Goal: Task Accomplishment & Management: Manage account settings

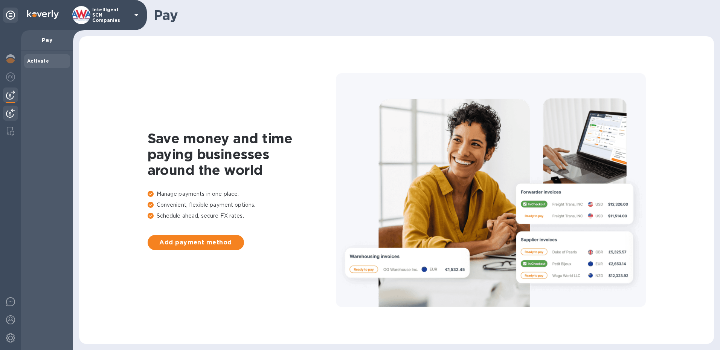
click at [11, 108] on img at bounding box center [10, 112] width 9 height 9
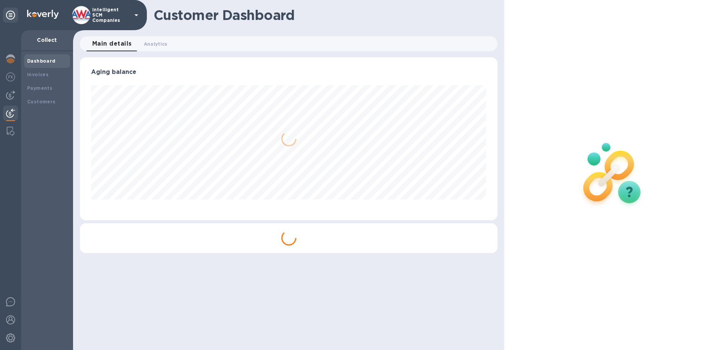
scroll to position [163, 418]
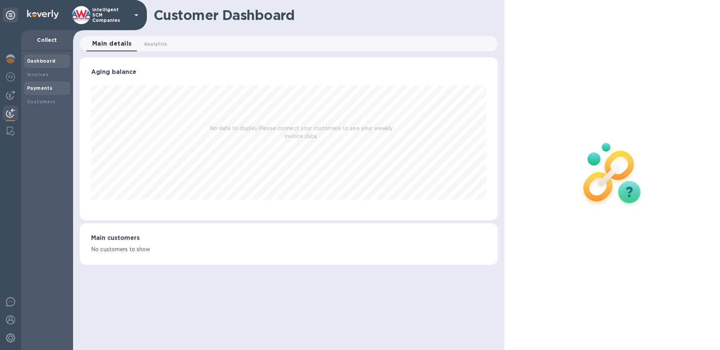
click at [47, 89] on b "Payments" at bounding box center [39, 88] width 25 height 6
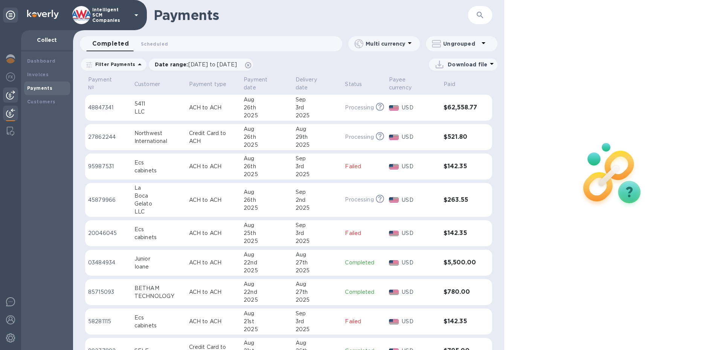
click at [11, 96] on img at bounding box center [10, 94] width 9 height 9
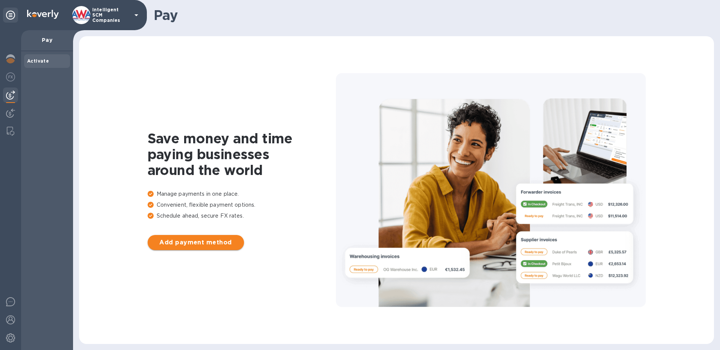
click at [212, 243] on span "Add payment method" at bounding box center [196, 242] width 84 height 9
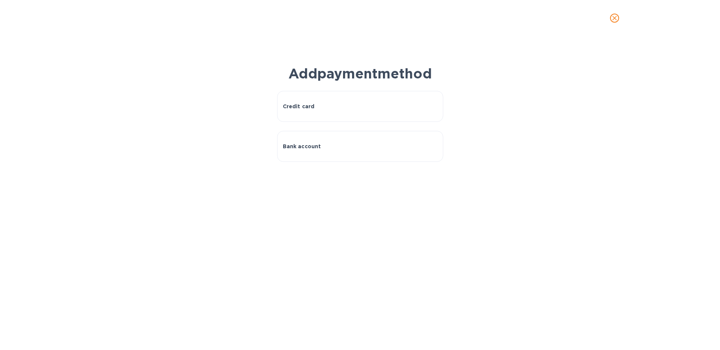
scroll to position [163, 418]
